Goal: Transaction & Acquisition: Purchase product/service

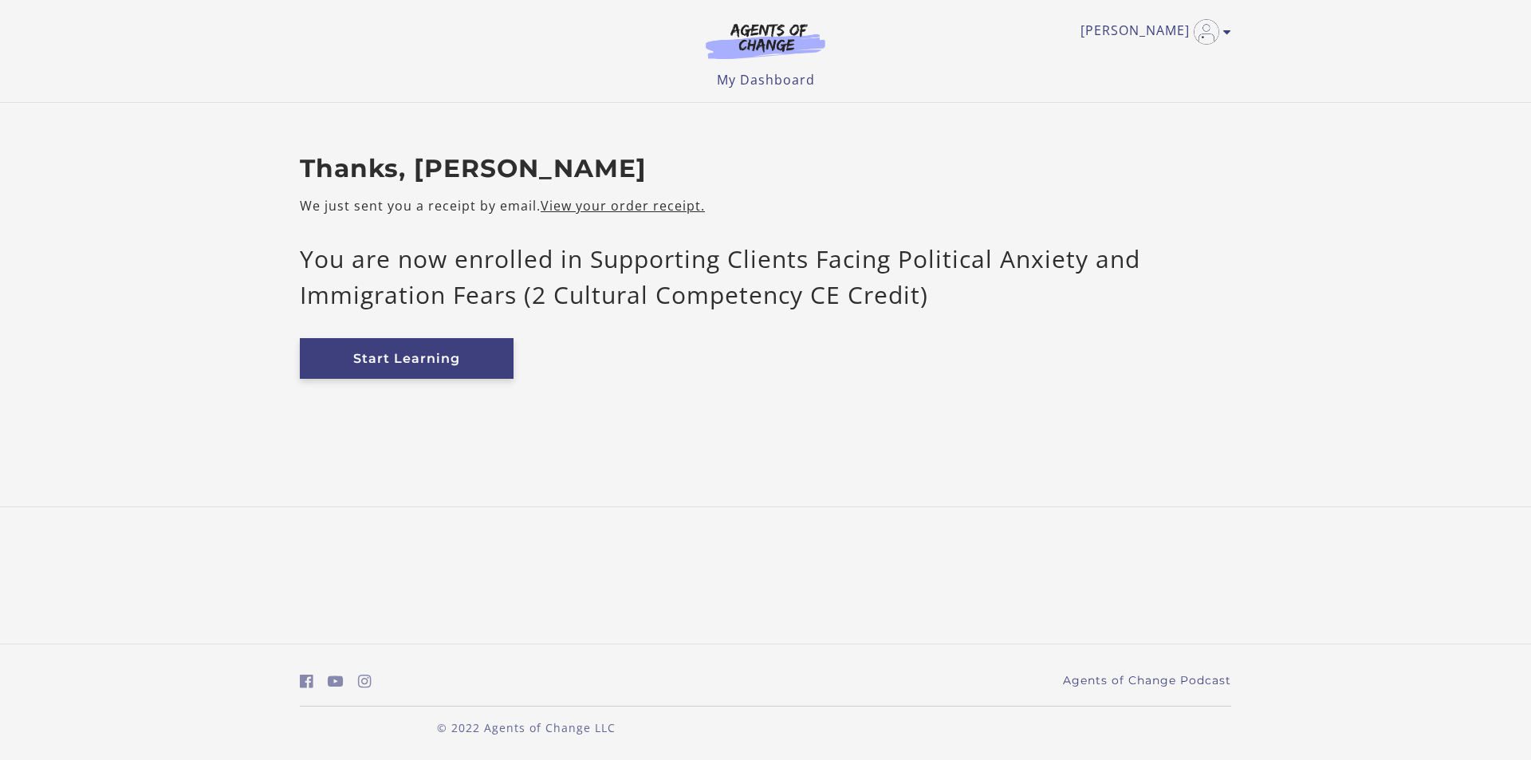
click at [421, 352] on link "Start Learning" at bounding box center [407, 358] width 214 height 41
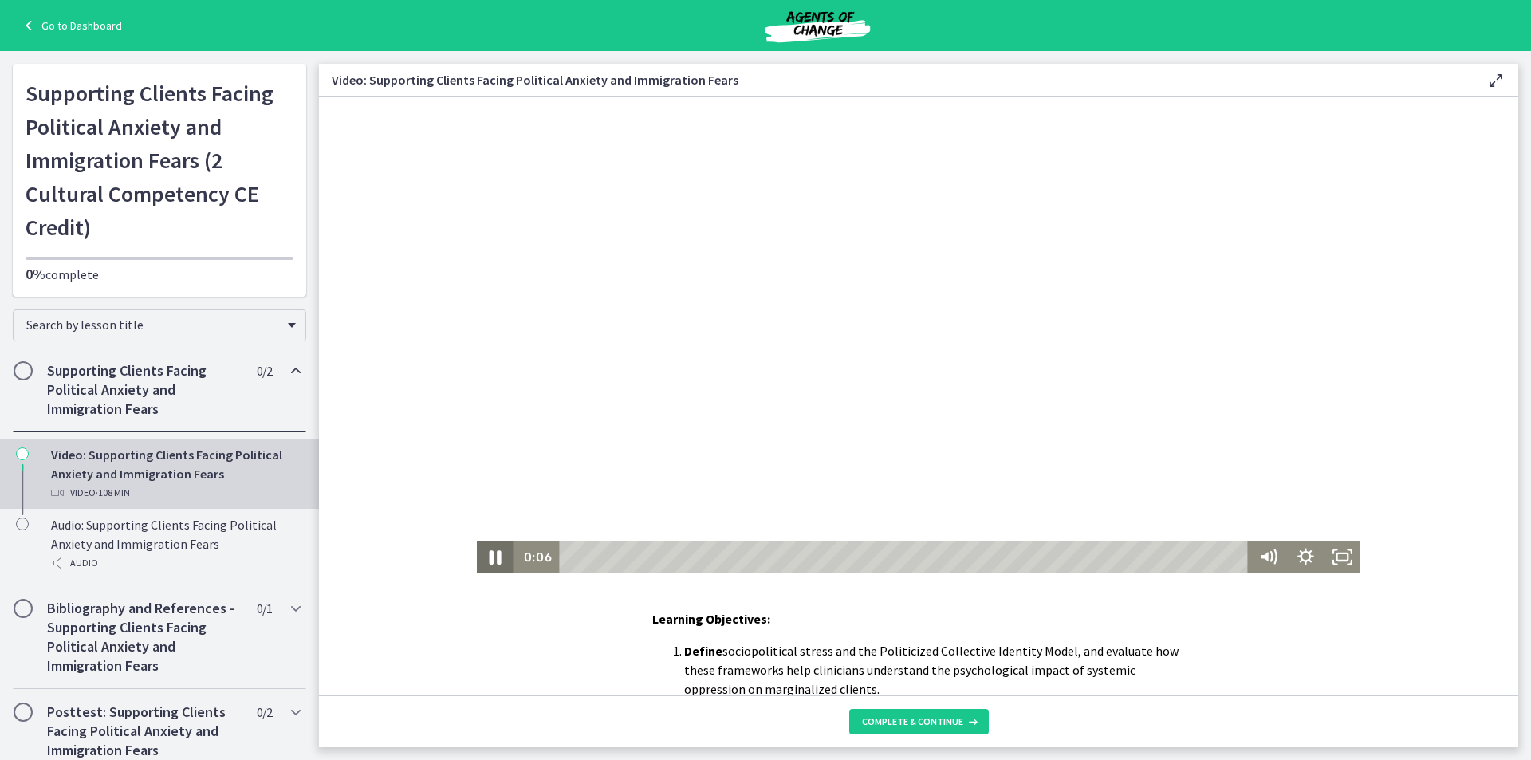
click at [489, 553] on icon "Pause" at bounding box center [495, 557] width 12 height 14
